Goal: Task Accomplishment & Management: Manage account settings

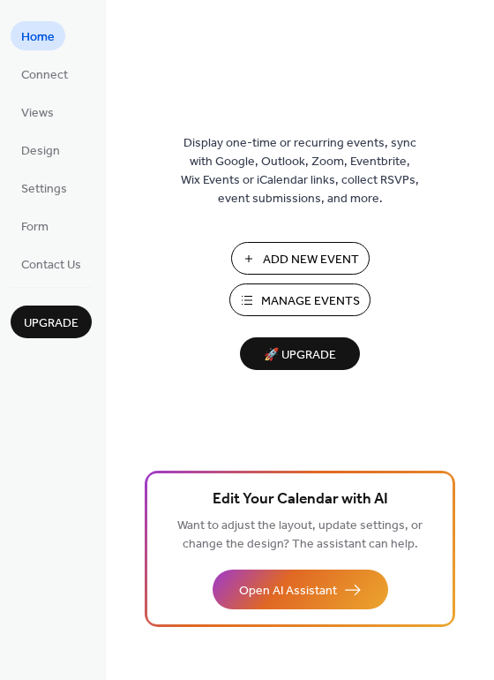
click at [258, 296] on button "Manage Events" at bounding box center [299, 299] width 141 height 33
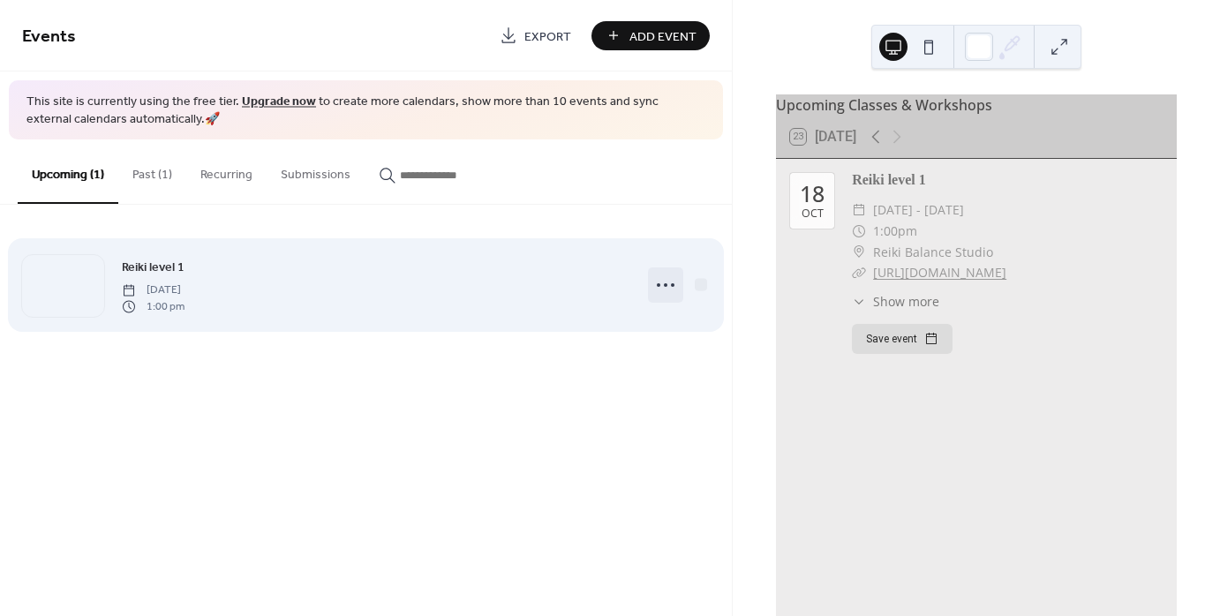
click at [664, 289] on icon at bounding box center [665, 285] width 28 height 28
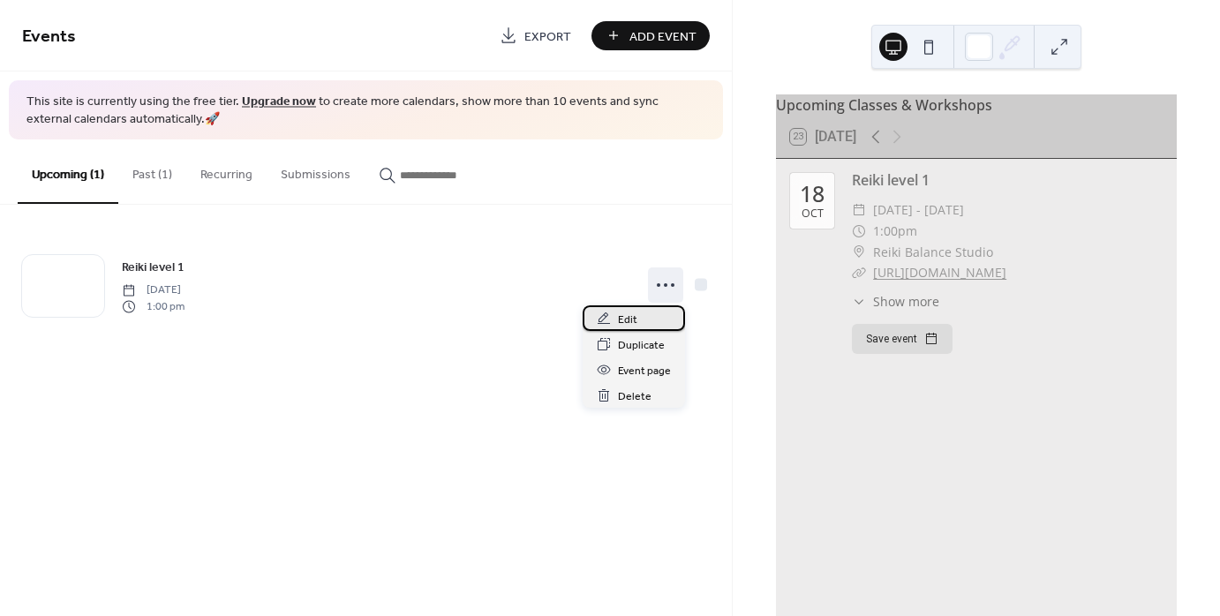
click at [631, 324] on span "Edit" at bounding box center [627, 320] width 19 height 19
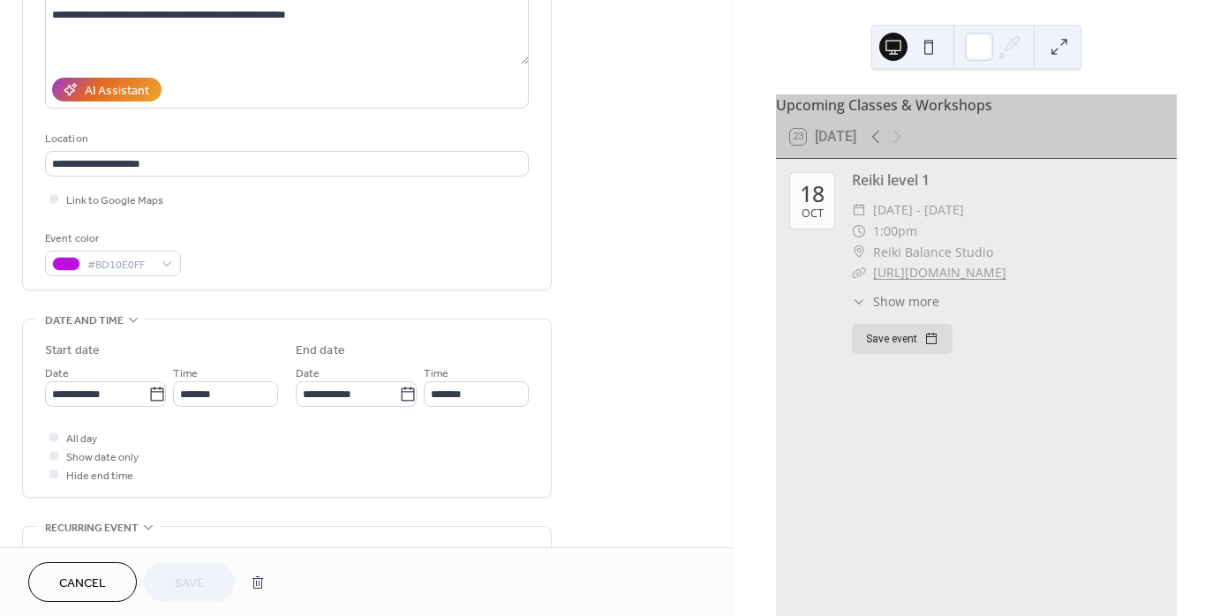
scroll to position [265, 0]
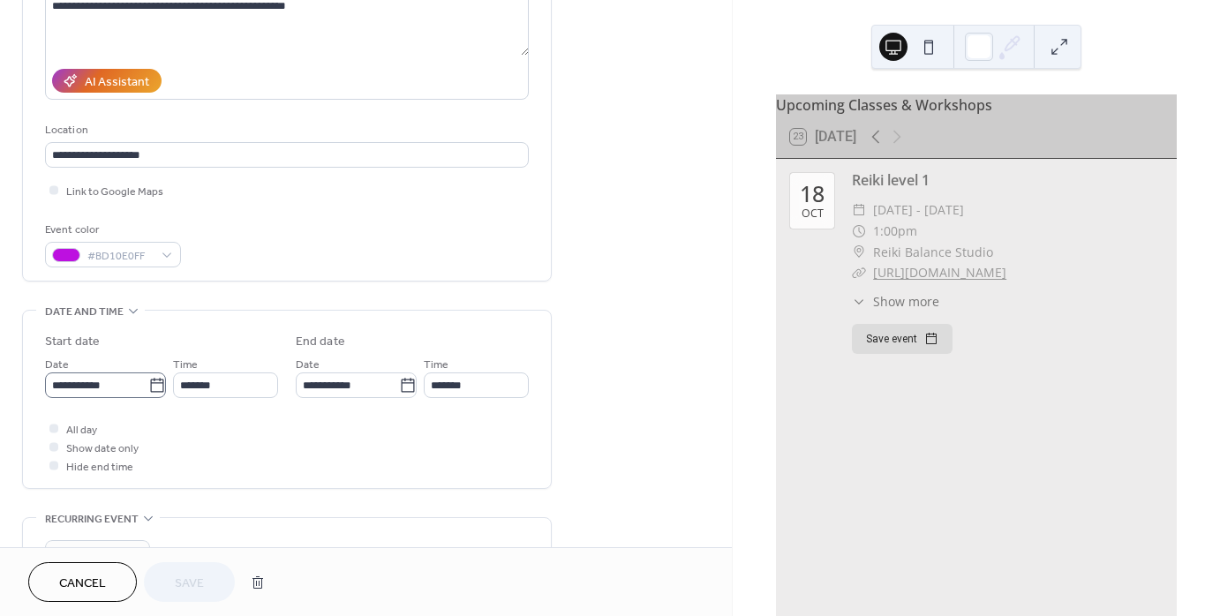
click at [154, 377] on icon at bounding box center [157, 386] width 18 height 18
click at [148, 376] on input "**********" at bounding box center [96, 385] width 103 height 26
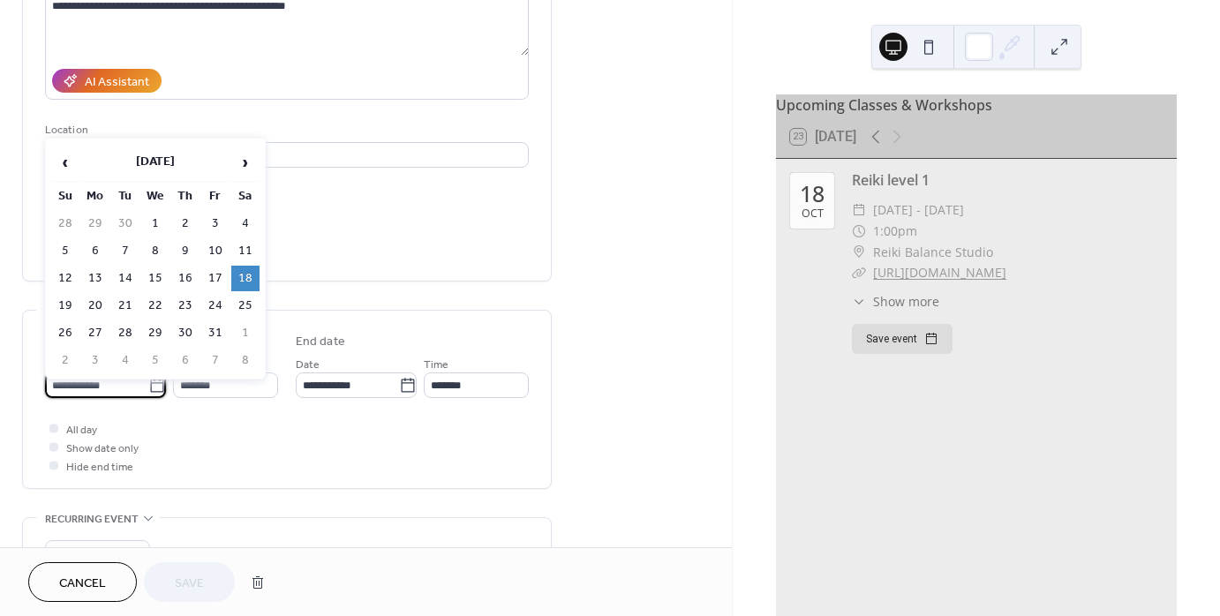
click at [49, 417] on div "**********" at bounding box center [287, 404] width 484 height 142
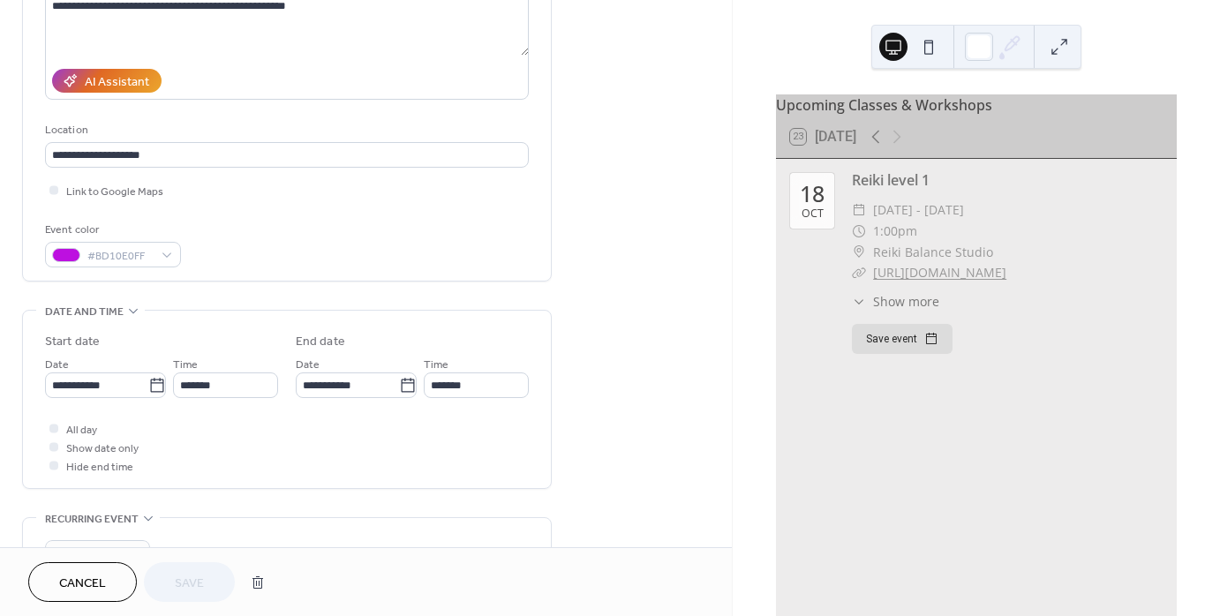
click at [71, 576] on span "Cancel" at bounding box center [82, 584] width 47 height 19
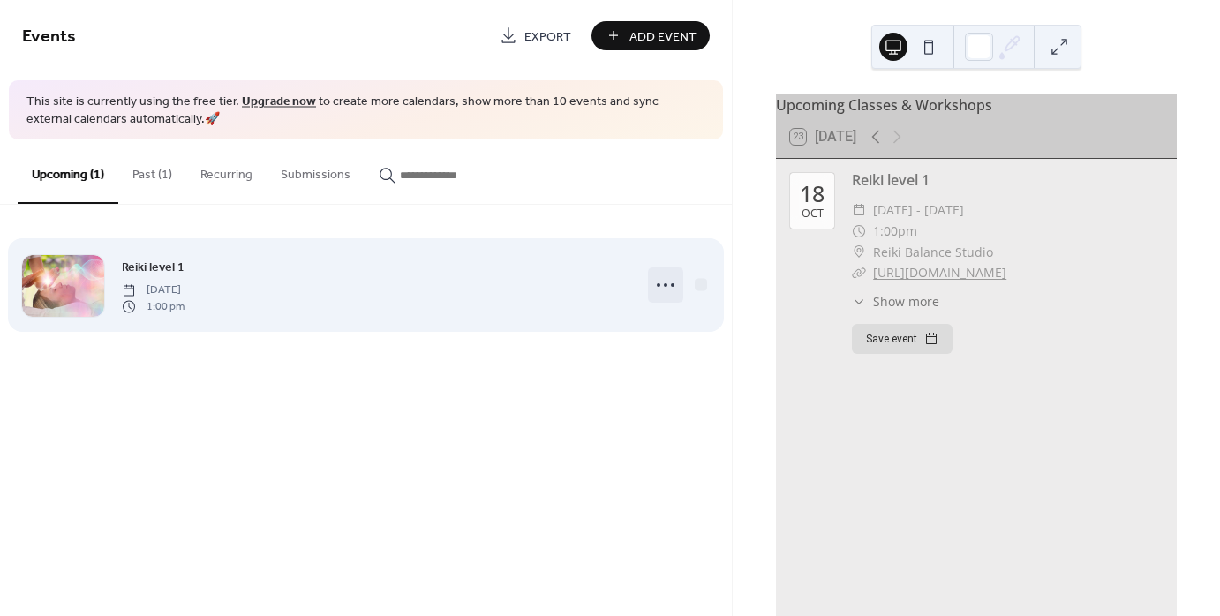
click at [668, 283] on icon at bounding box center [665, 285] width 28 height 28
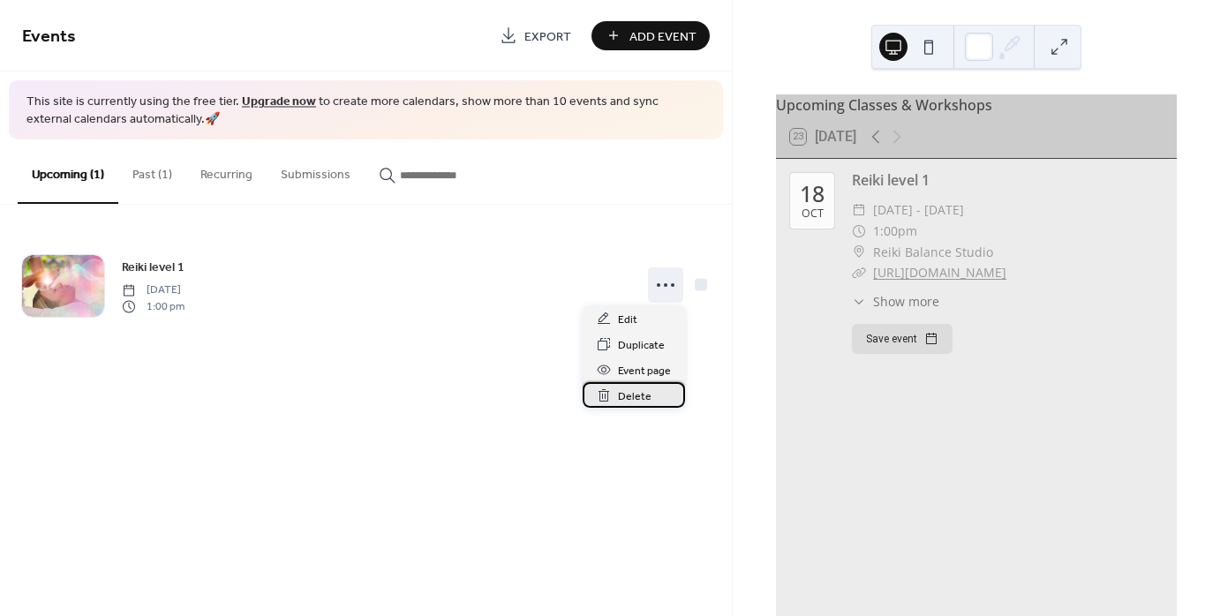
click at [642, 395] on span "Delete" at bounding box center [635, 396] width 34 height 19
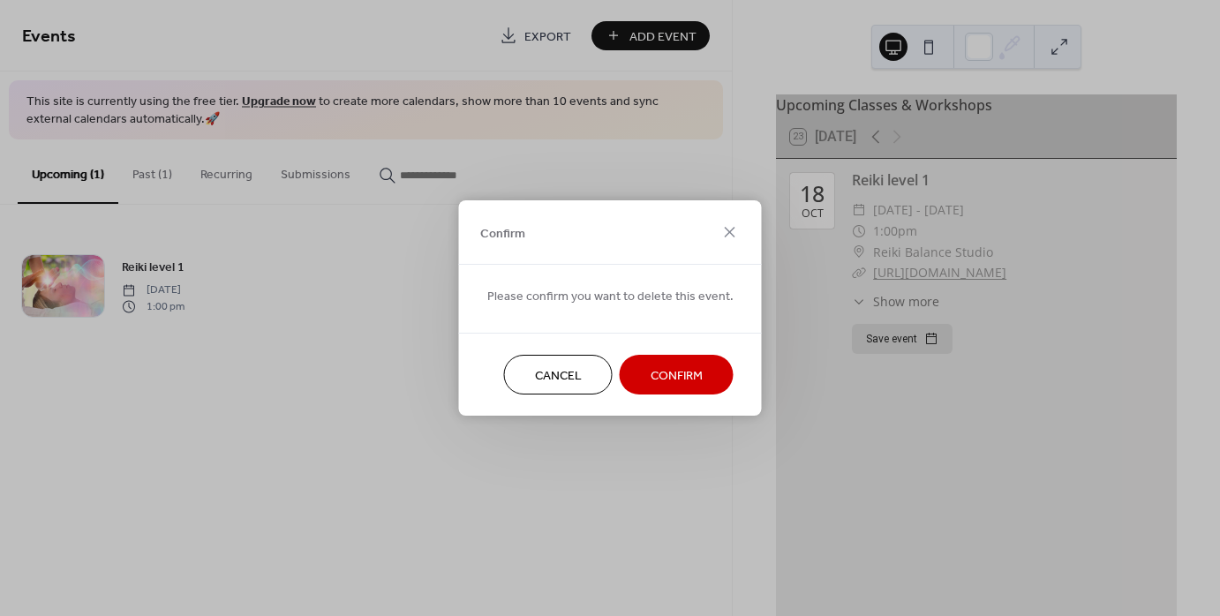
click at [677, 367] on span "Confirm" at bounding box center [676, 376] width 52 height 19
